Goal: Navigation & Orientation: Find specific page/section

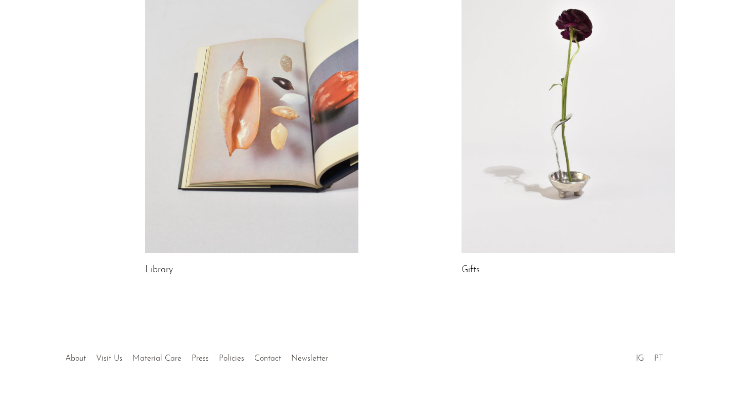
scroll to position [587, 0]
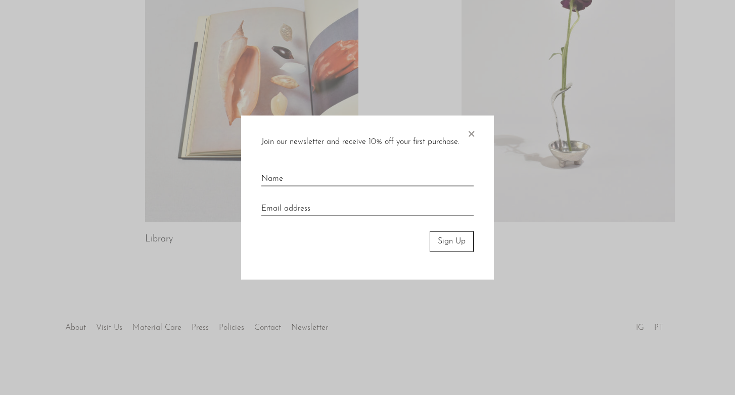
click at [473, 132] on span "×" at bounding box center [471, 132] width 10 height 32
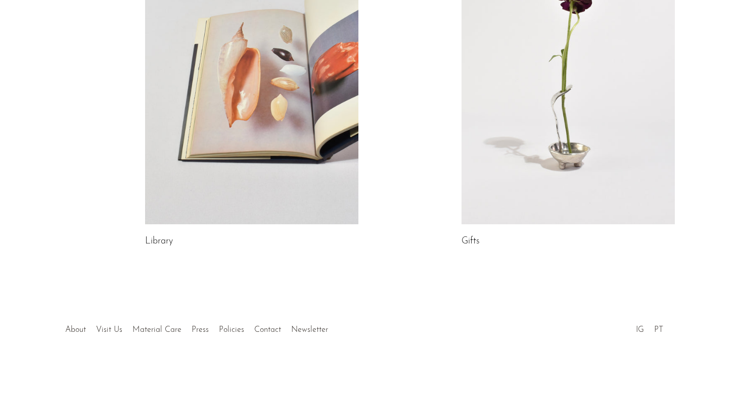
scroll to position [0, 0]
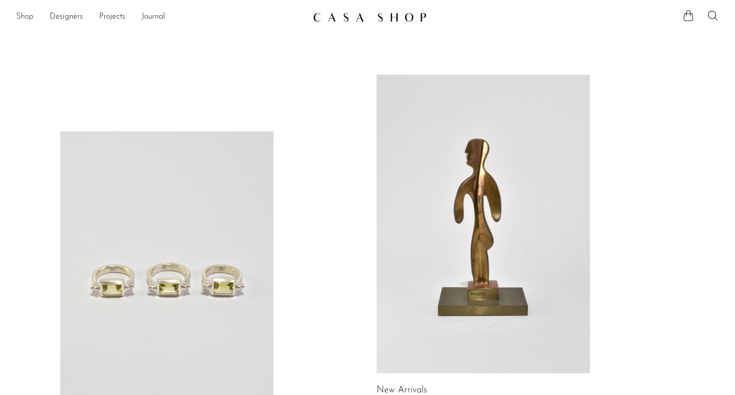
click at [23, 17] on link "Shop" at bounding box center [24, 17] width 17 height 13
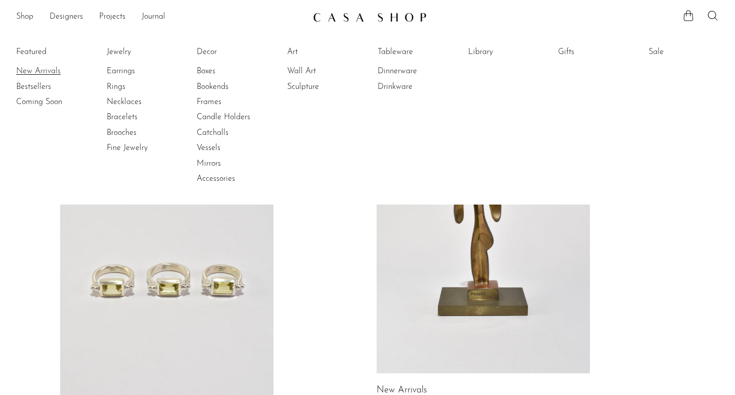
click at [27, 70] on link "New Arrivals" at bounding box center [54, 71] width 76 height 11
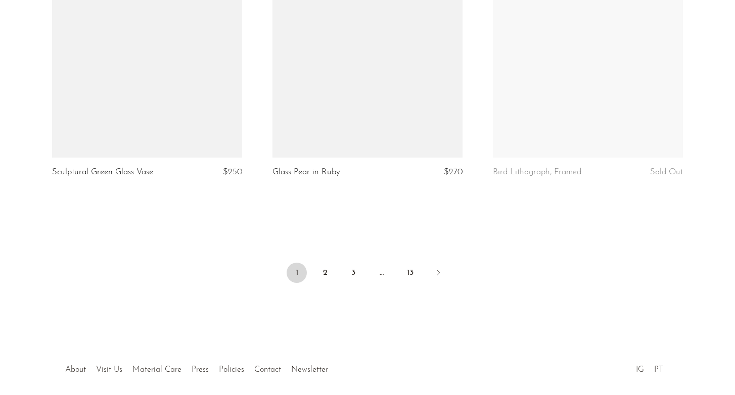
scroll to position [3637, 0]
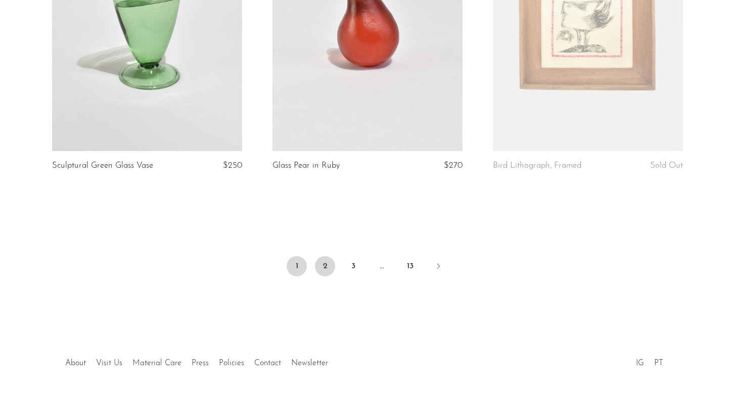
click at [327, 272] on link "2" at bounding box center [325, 266] width 20 height 20
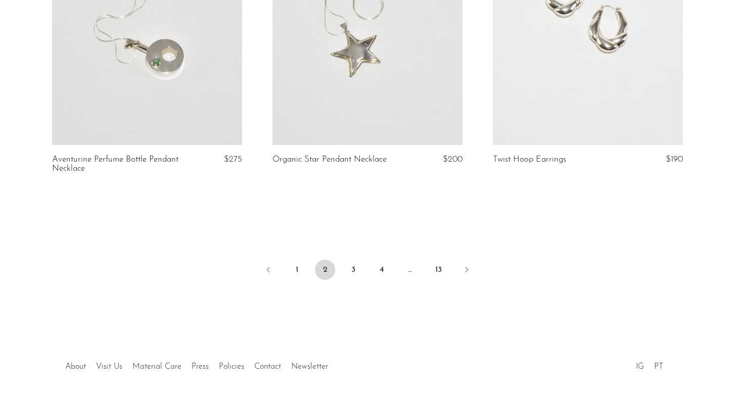
scroll to position [3701, 0]
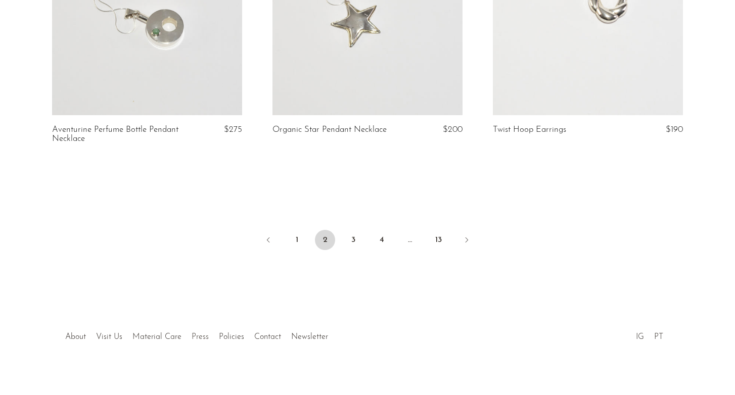
click at [196, 333] on link "Press" at bounding box center [200, 337] width 17 height 8
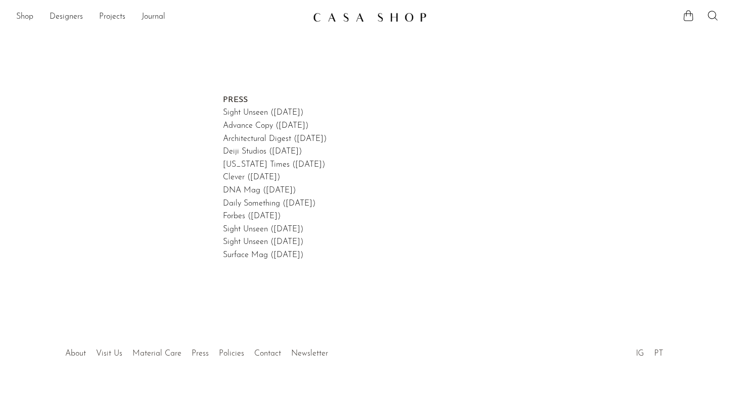
click at [243, 109] on p "PRESS Sight Unseen ([DATE]) Advance Copy ([DATE]) Architectural Digest ([DATE])…" at bounding box center [367, 178] width 289 height 168
click at [238, 112] on link "Sight Unseen ([DATE])" at bounding box center [263, 113] width 80 height 8
